Goal: Task Accomplishment & Management: Use online tool/utility

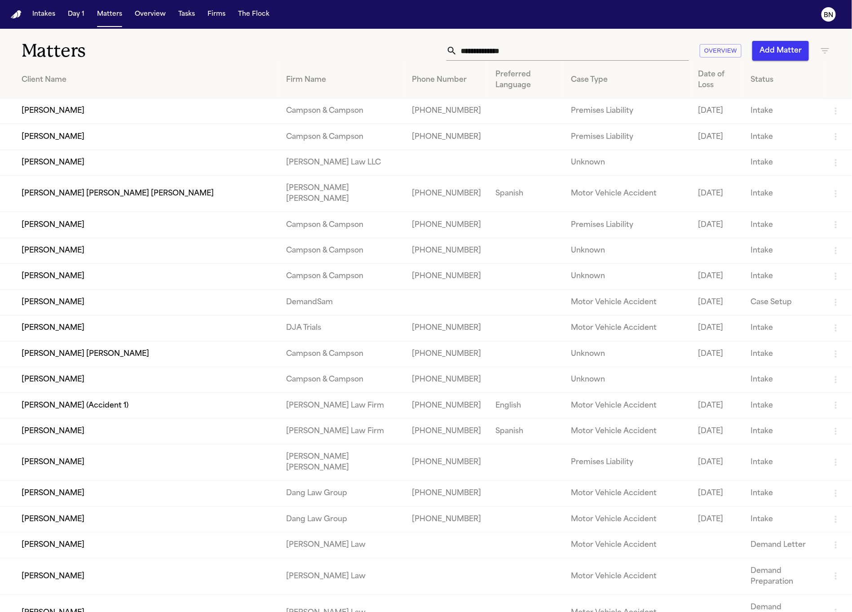
click at [530, 49] on input "text" at bounding box center [573, 51] width 232 height 20
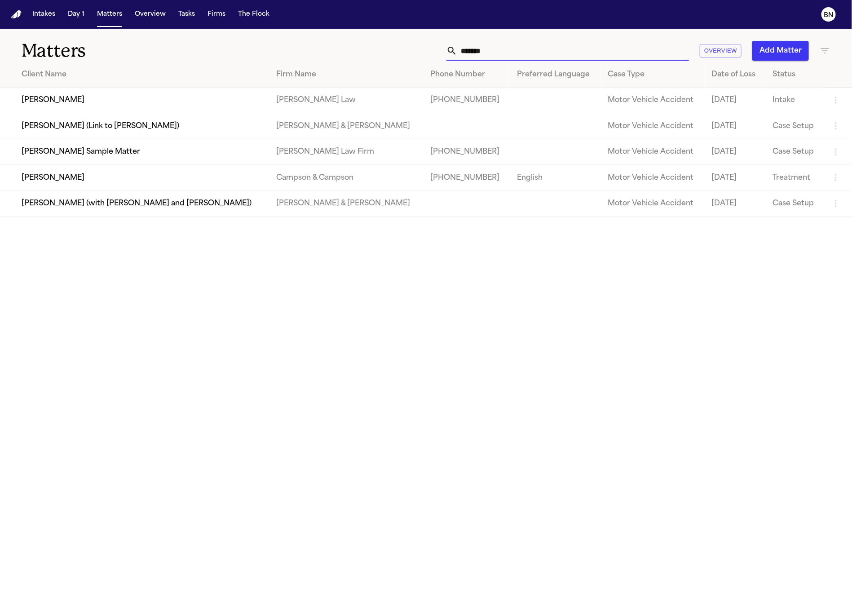
type input "*******"
click at [165, 155] on td "[PERSON_NAME] Sample Matter" at bounding box center [134, 152] width 269 height 26
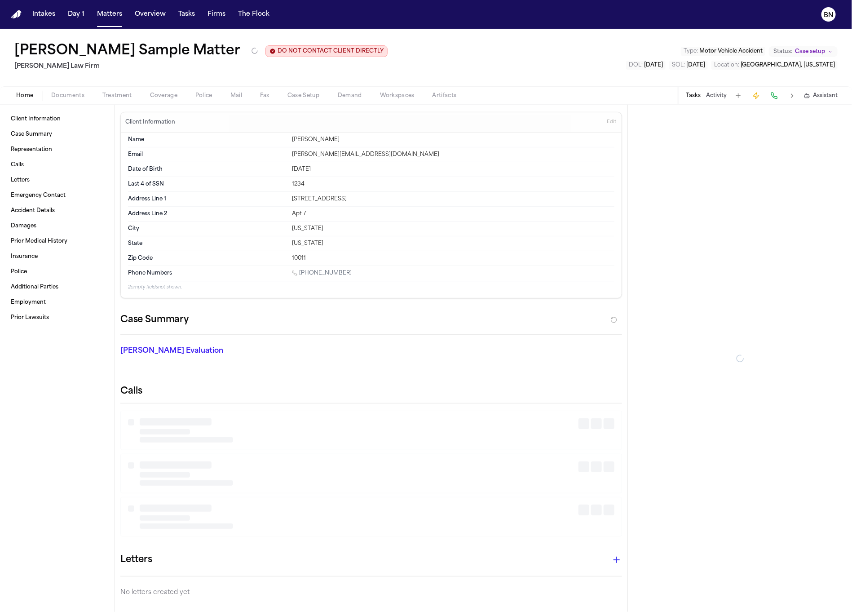
click at [227, 95] on button "Mail" at bounding box center [236, 95] width 30 height 11
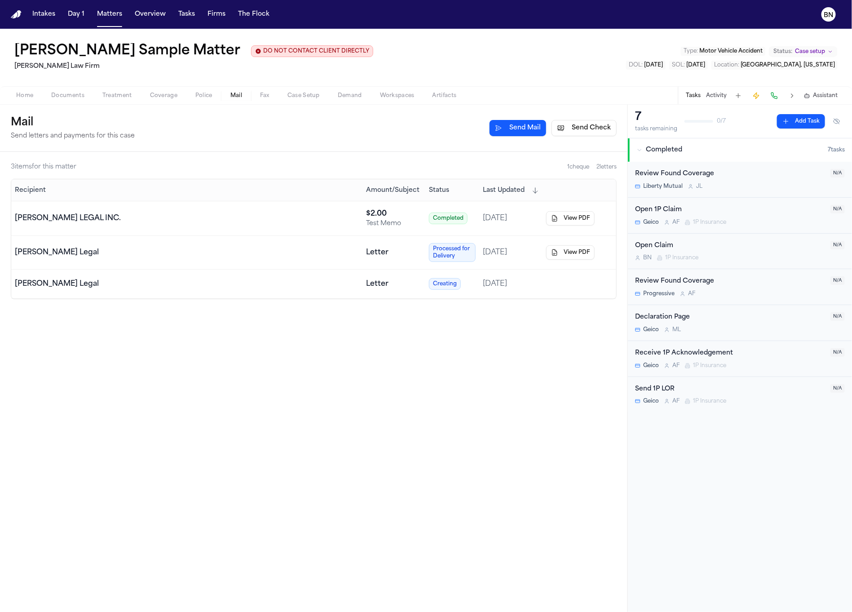
click at [519, 130] on button "Send Mail" at bounding box center [517, 128] width 57 height 16
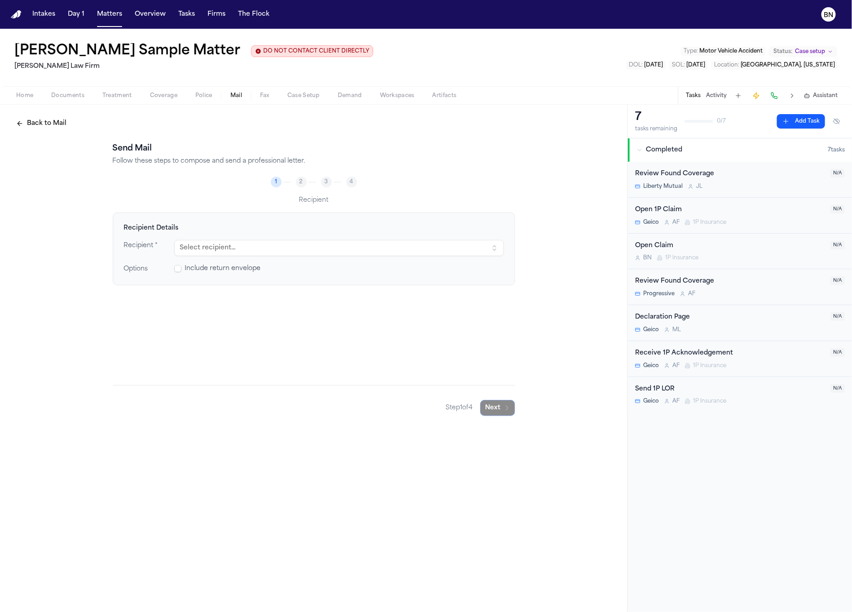
click at [207, 270] on span "Include return envelope" at bounding box center [223, 268] width 76 height 9
click at [52, 123] on button "Back to Mail" at bounding box center [41, 123] width 61 height 16
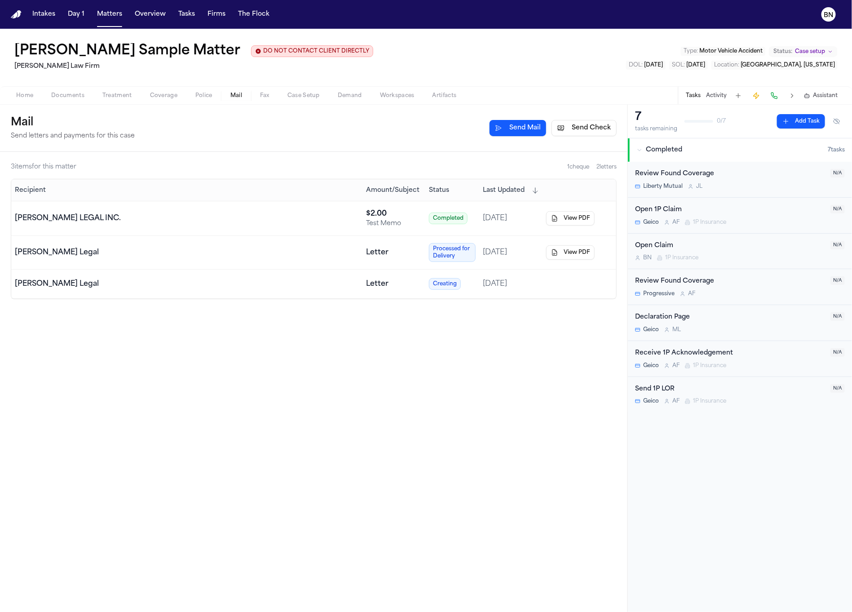
click at [598, 122] on button "Send Check" at bounding box center [583, 128] width 65 height 16
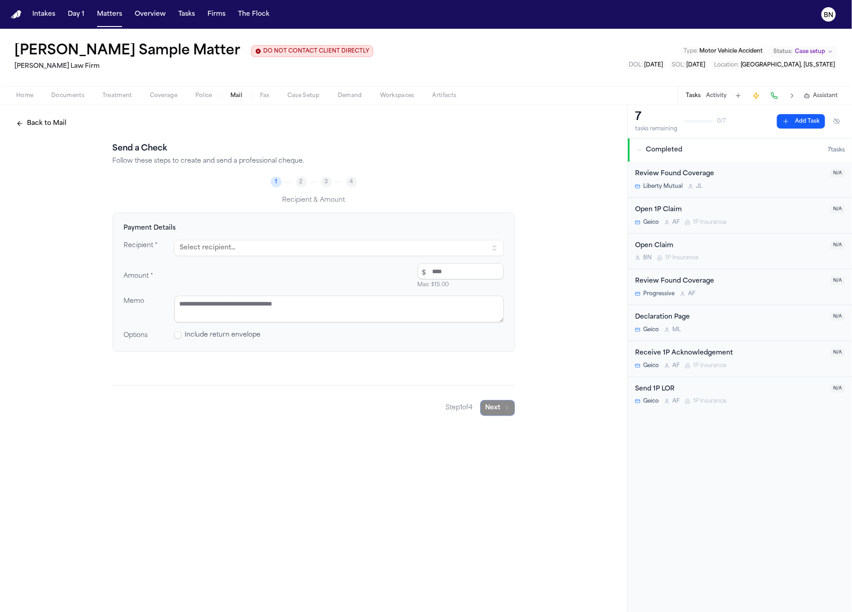
click at [352, 255] on button "Select recipient..." at bounding box center [339, 248] width 330 height 16
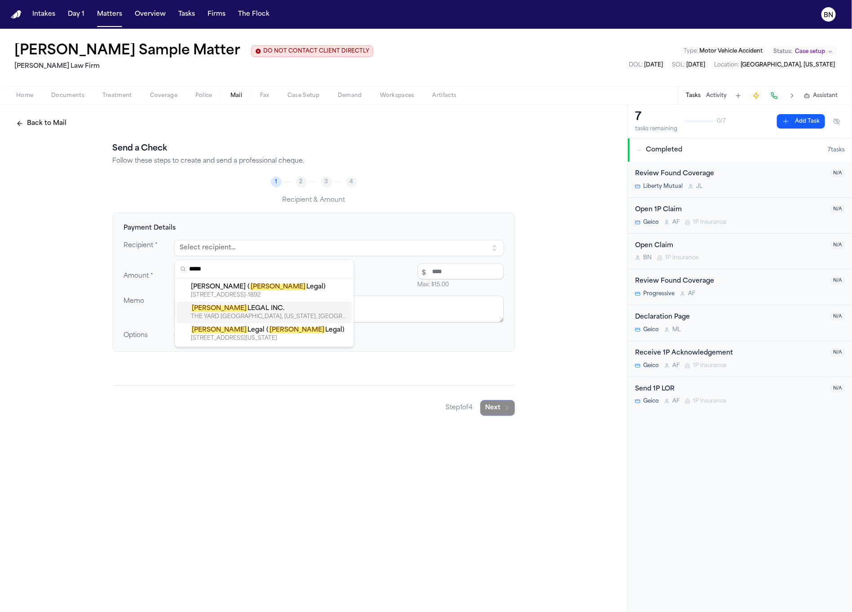
type input "*****"
click at [308, 313] on div "[PERSON_NAME] LEGAL INC." at bounding box center [269, 308] width 157 height 9
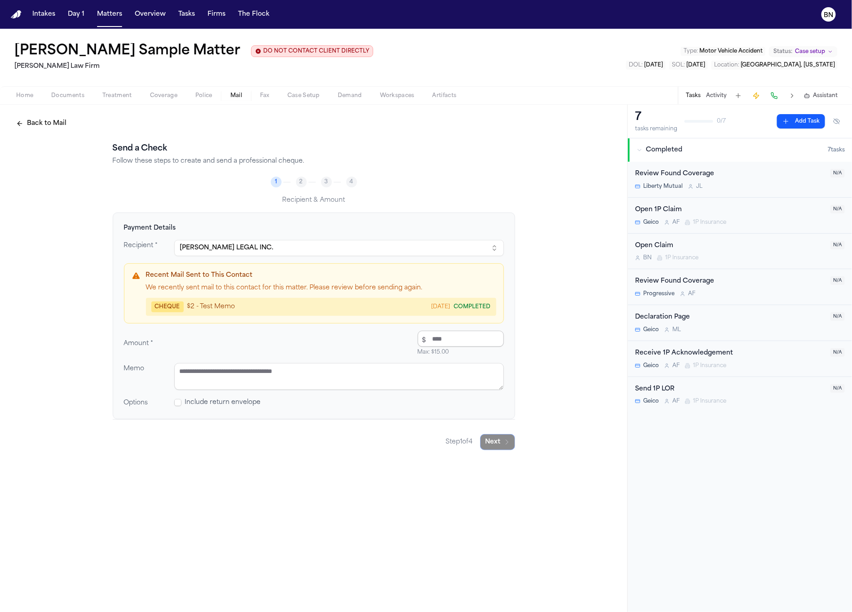
click at [441, 342] on input "number" at bounding box center [461, 338] width 86 height 16
type input "****"
click at [176, 405] on span at bounding box center [177, 402] width 7 height 7
click at [232, 373] on textarea at bounding box center [339, 376] width 330 height 27
type textarea "******"
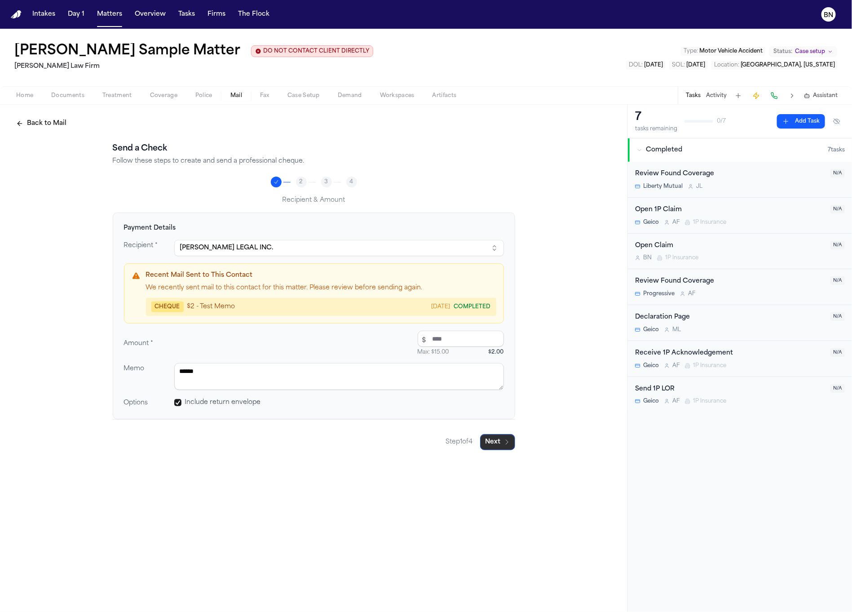
click at [491, 445] on button "Next" at bounding box center [497, 442] width 35 height 16
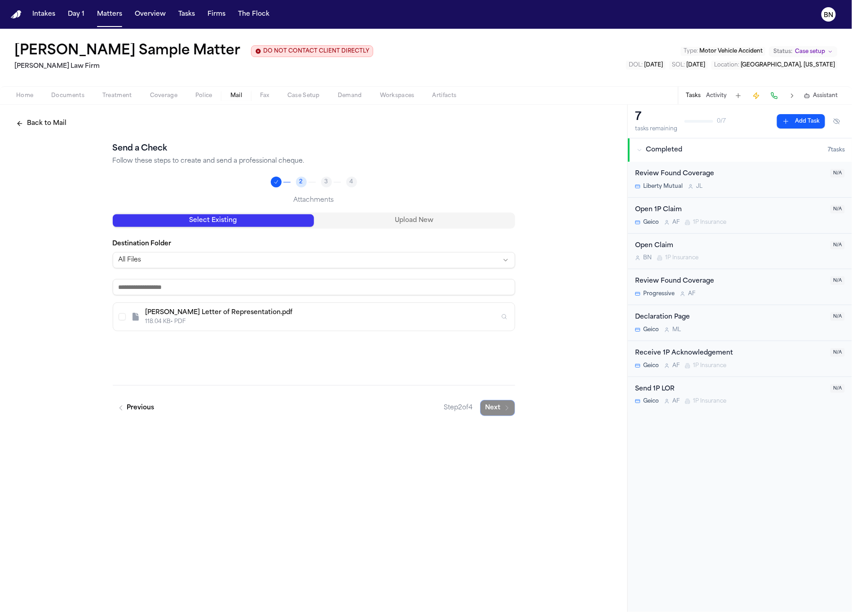
click at [361, 228] on div "Select Existing Upload New" at bounding box center [314, 220] width 402 height 16
click at [121, 317] on button "Select A. McVicar - LOR to Liberty Mutual - 8.8.25" at bounding box center [122, 316] width 7 height 7
click at [501, 411] on button "Next" at bounding box center [497, 408] width 35 height 16
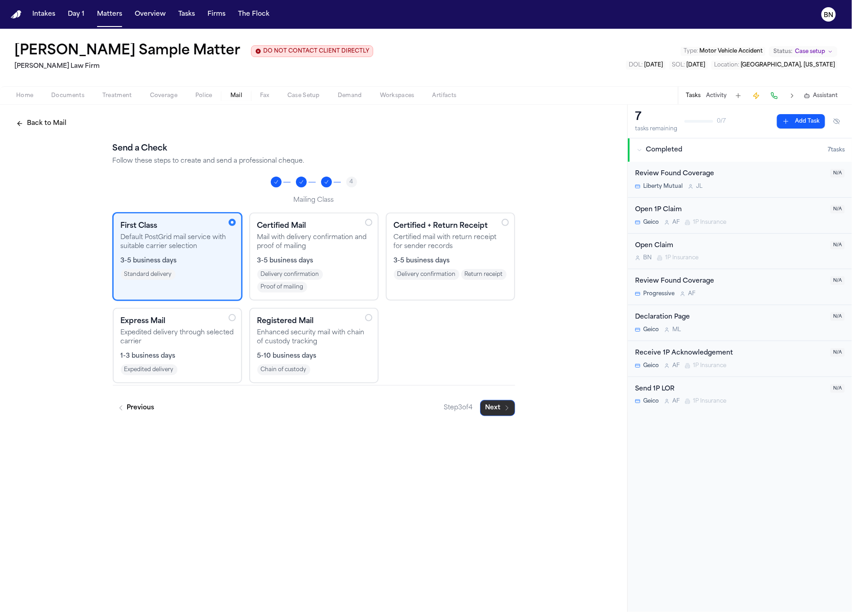
click at [506, 408] on icon "button" at bounding box center [507, 407] width 2 height 4
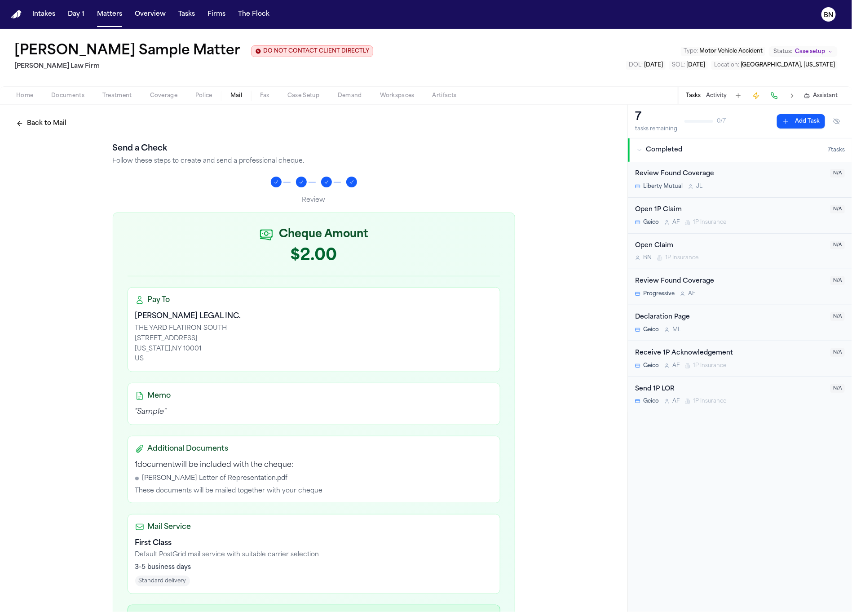
scroll to position [91, 0]
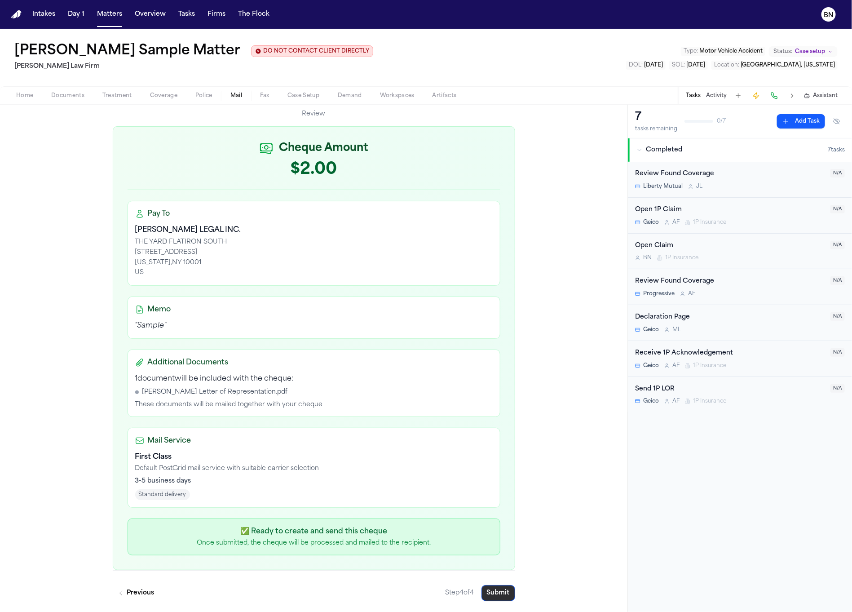
click at [497, 594] on button "Submit" at bounding box center [498, 593] width 34 height 16
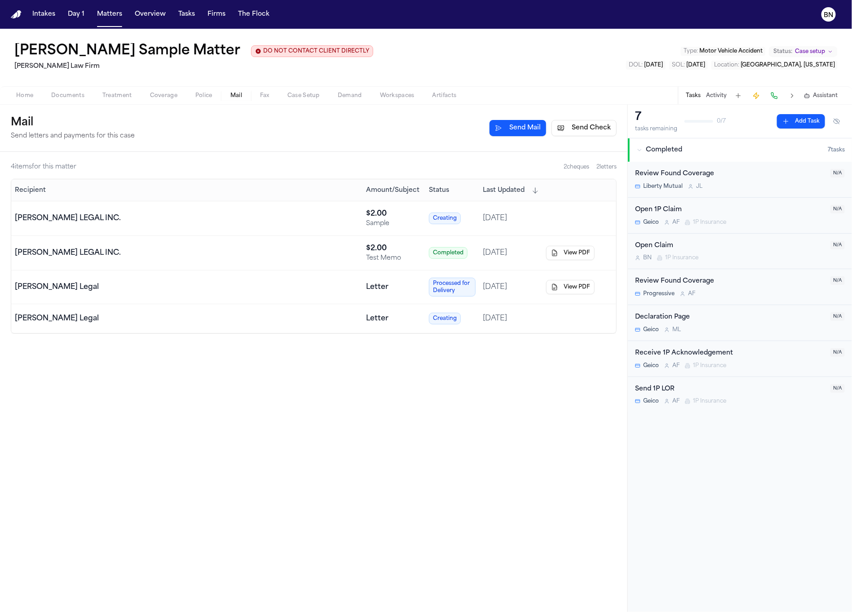
click at [234, 220] on div "[PERSON_NAME] LEGAL INC." at bounding box center [187, 218] width 344 height 11
